Goal: Navigation & Orientation: Find specific page/section

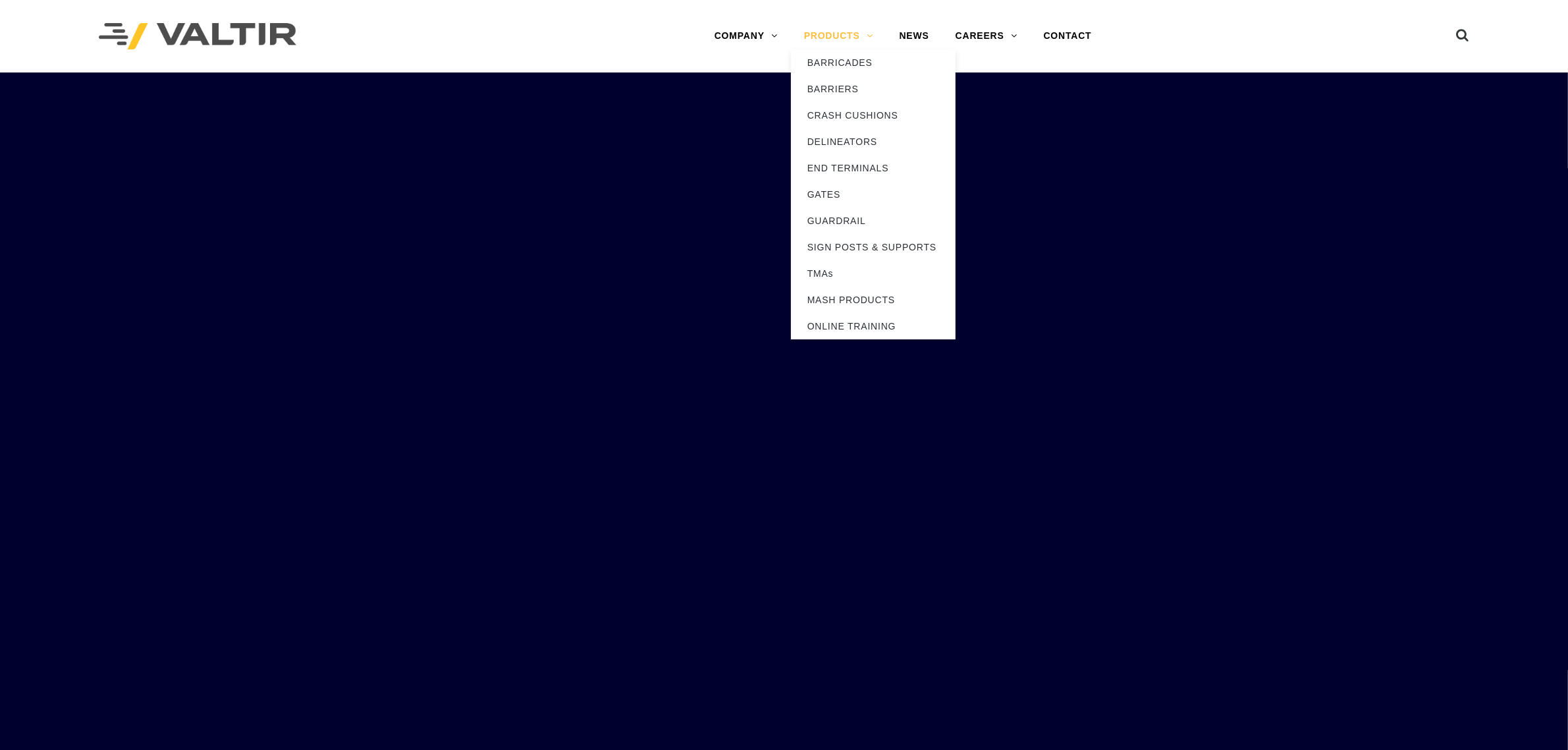
click at [833, 38] on link "PRODUCTS" at bounding box center [839, 36] width 96 height 26
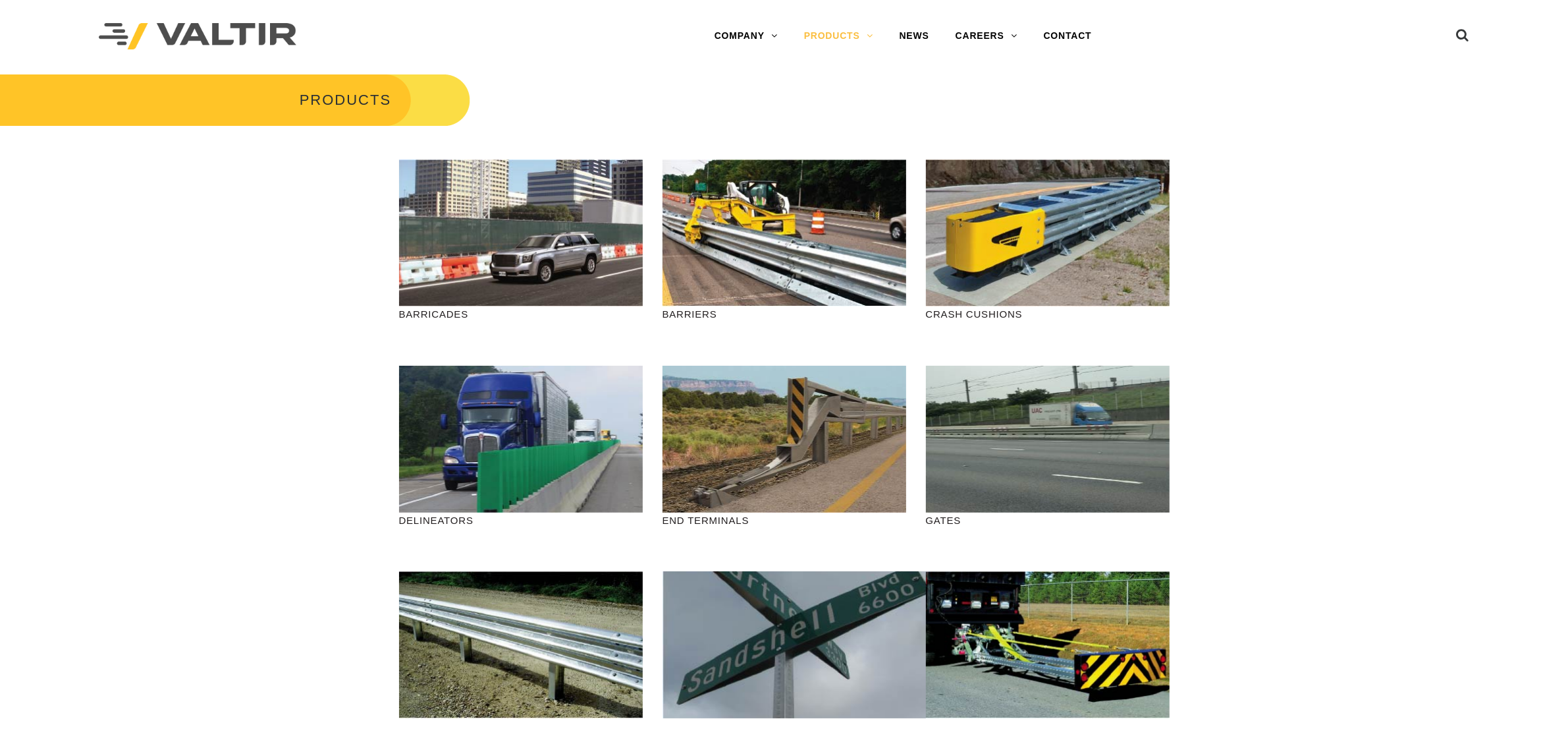
click at [189, 35] on img at bounding box center [198, 37] width 198 height 27
